Goal: Task Accomplishment & Management: Use online tool/utility

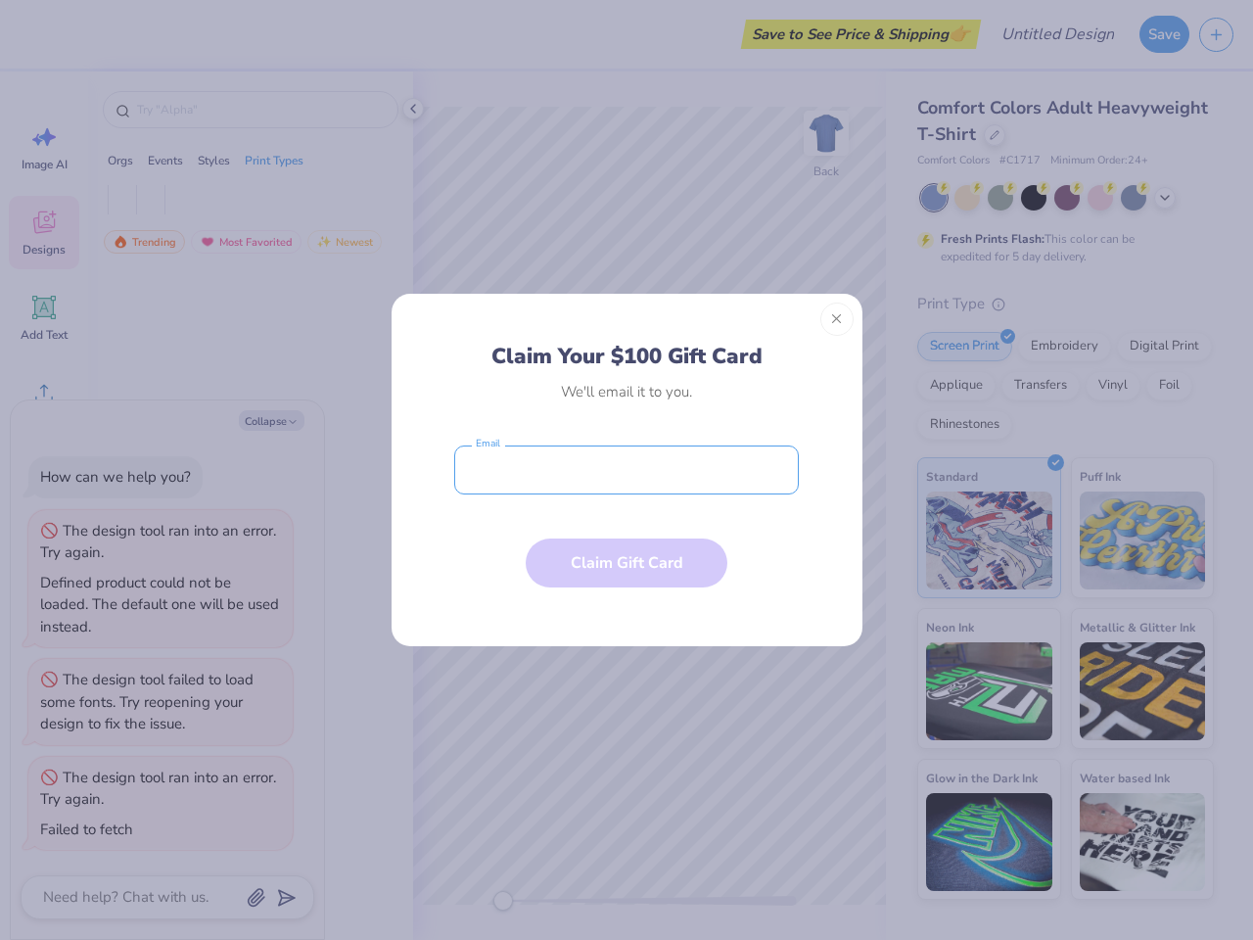
type textarea "x"
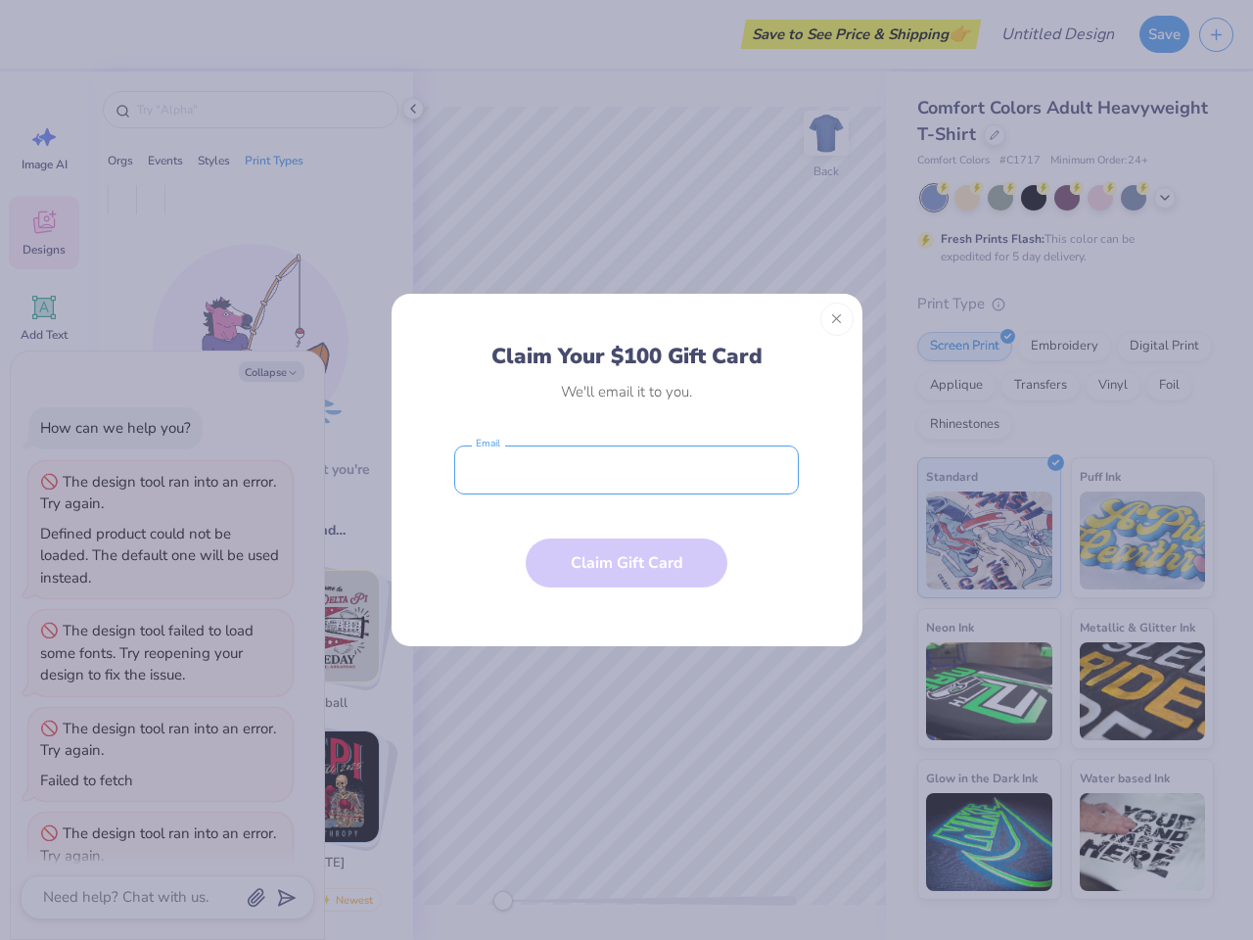
scroll to position [86, 0]
